Goal: Find contact information: Find contact information

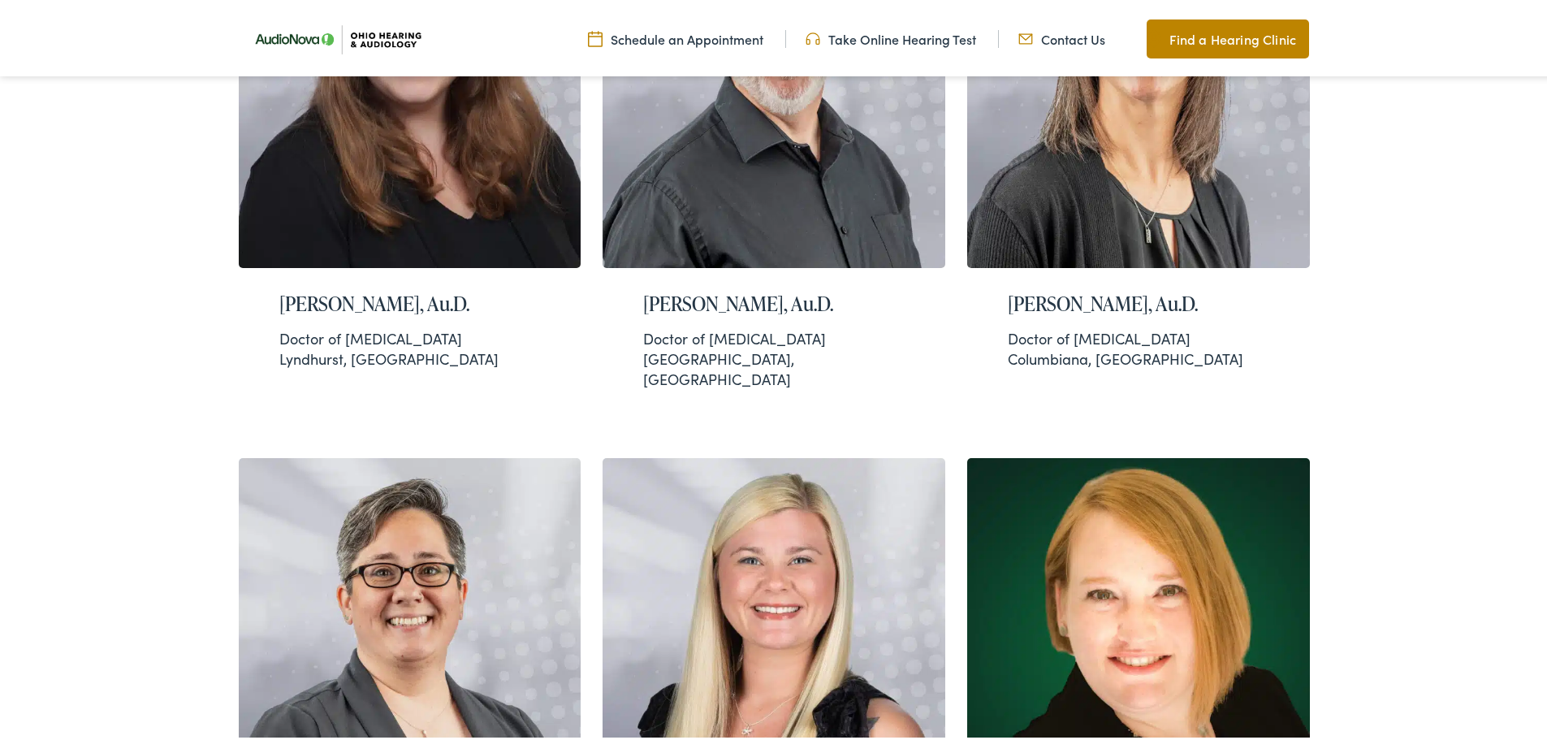
scroll to position [1949, 0]
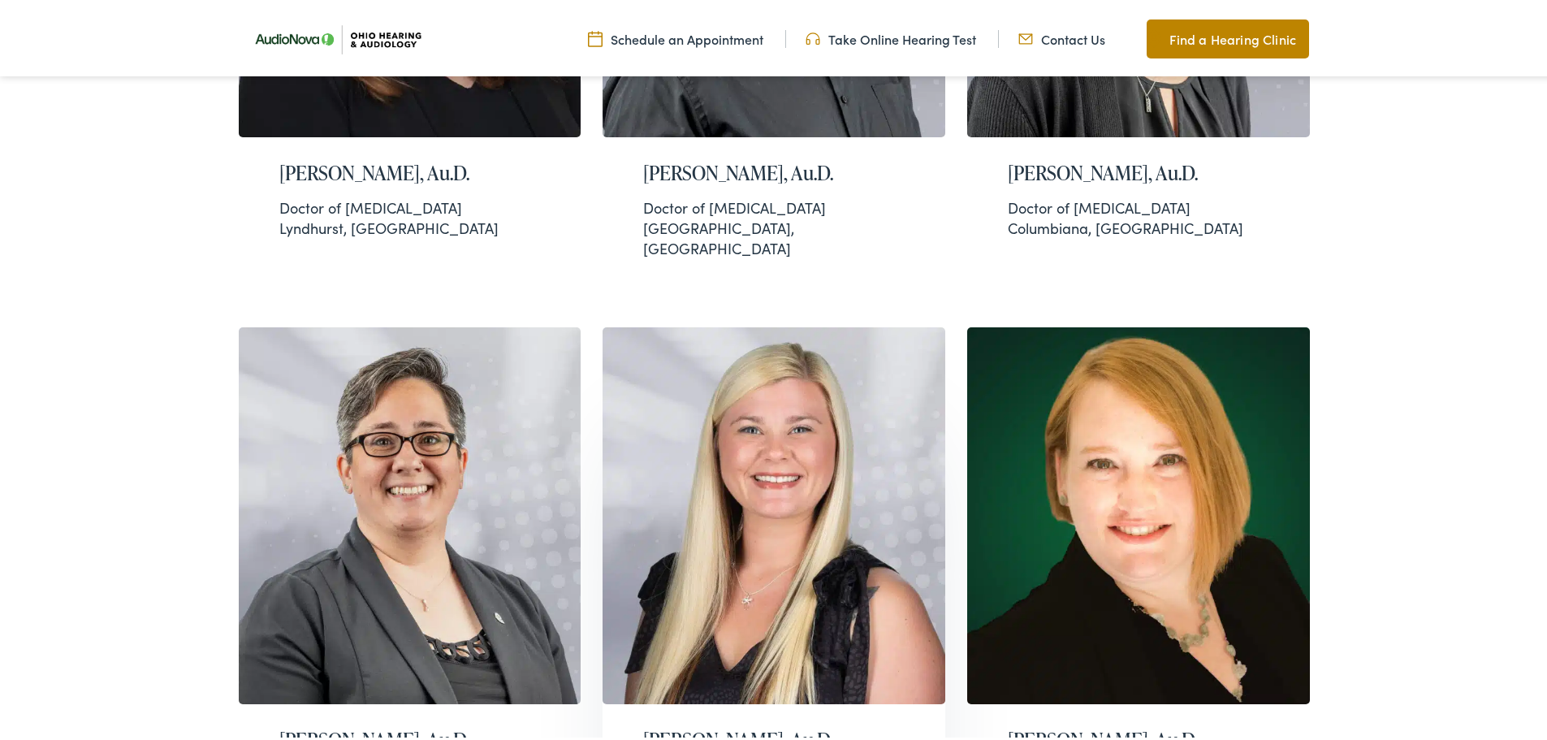
click at [715, 725] on h2 "[PERSON_NAME], Au.D." at bounding box center [774, 737] width 262 height 24
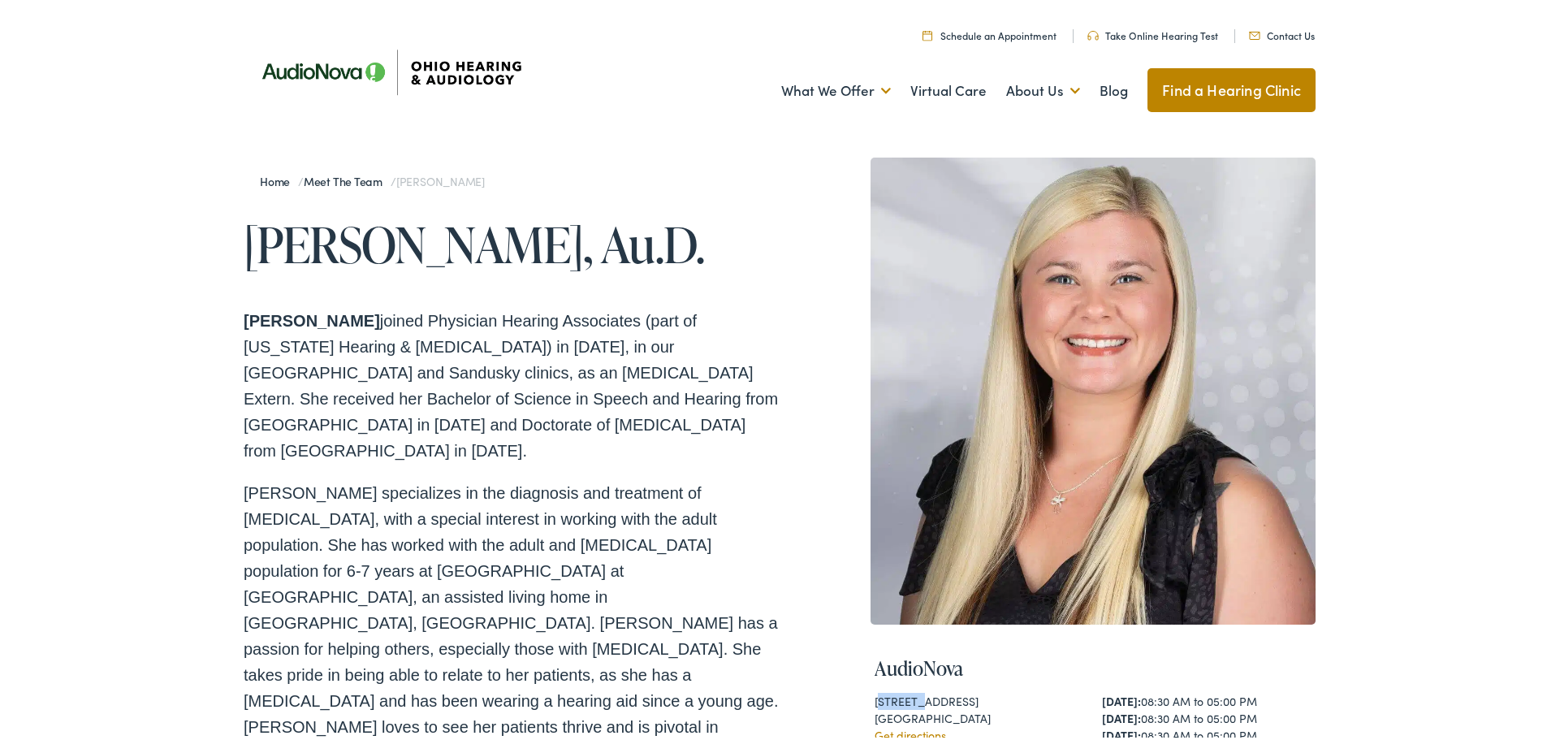
drag, startPoint x: 874, startPoint y: 694, endPoint x: 917, endPoint y: 695, distance: 43.1
click at [917, 695] on div "[STREET_ADDRESS]" at bounding box center [980, 698] width 210 height 17
click at [875, 695] on div "805 Columbia Road ,Suite 106" at bounding box center [980, 698] width 210 height 17
drag, startPoint x: 865, startPoint y: 696, endPoint x: 1002, endPoint y: 716, distance: 137.8
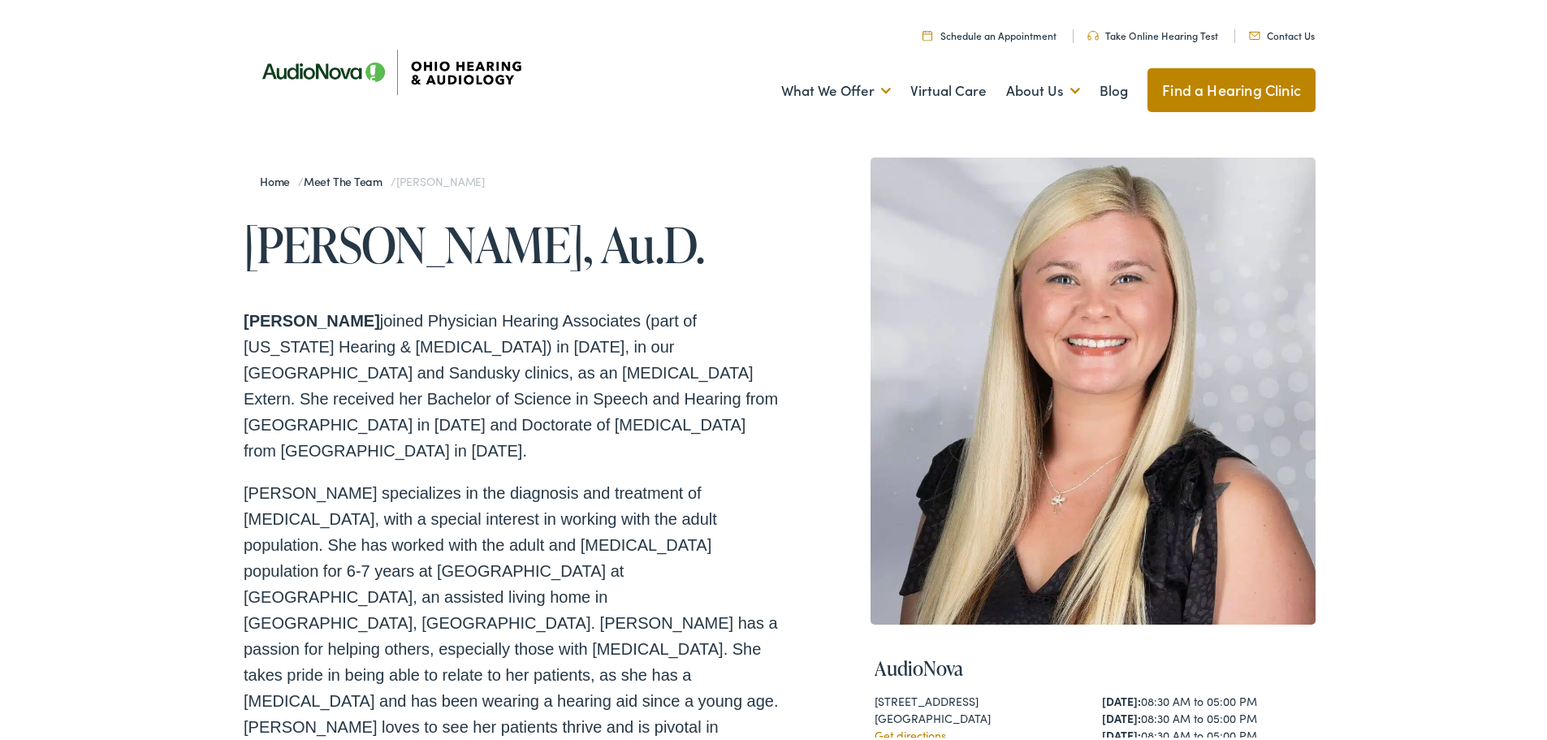
copy div "805 Columbia Road ,Suite 106 Westlake , OH 44145"
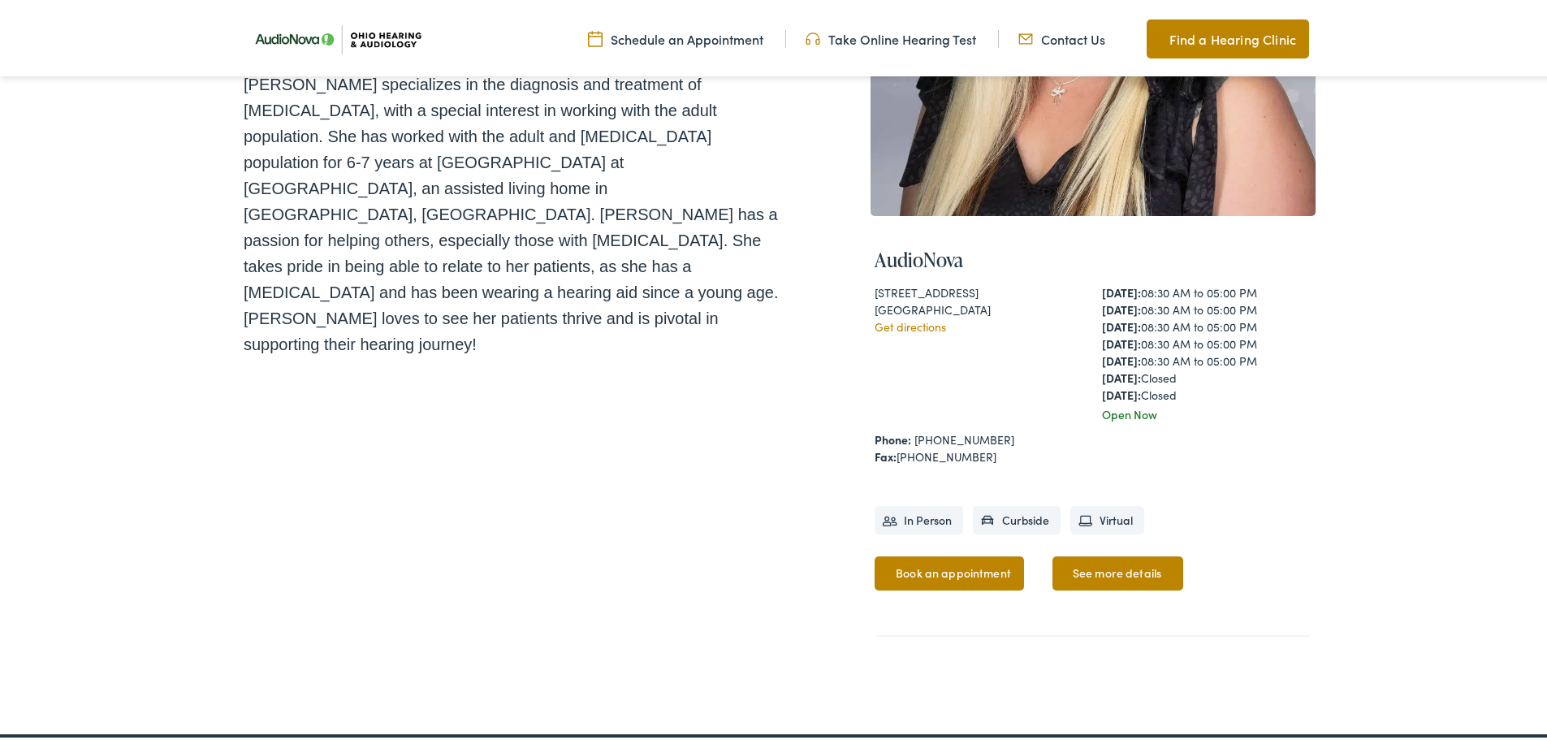
scroll to position [406, 0]
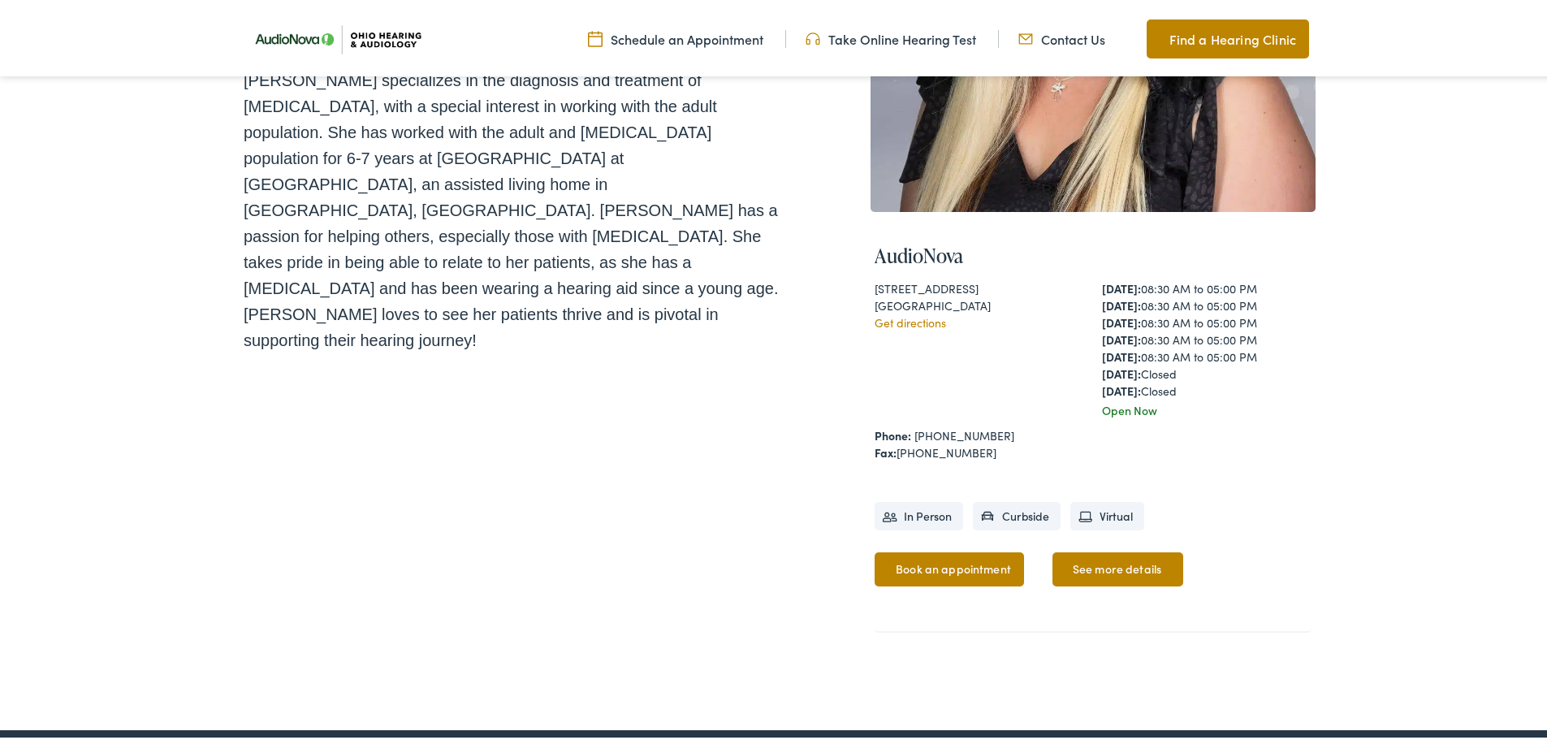
click at [742, 344] on div "Home / Meet the Team / Jessica Rider Jessica Rider, Au.D. Dr. Jessica Rider joi…" at bounding box center [512, 194] width 536 height 904
drag, startPoint x: 867, startPoint y: 282, endPoint x: 998, endPoint y: 305, distance: 133.5
click at [998, 305] on div "AudioNova 805 Columbia Road ,Suite 106 Westlake , OH 44145 Get directions Monda…" at bounding box center [1093, 427] width 445 height 437
copy div "805 Columbia Road ,Suite 106 Westlake , OH 44145"
click at [266, 24] on img at bounding box center [337, 36] width 187 height 66
